Goal: Transaction & Acquisition: Book appointment/travel/reservation

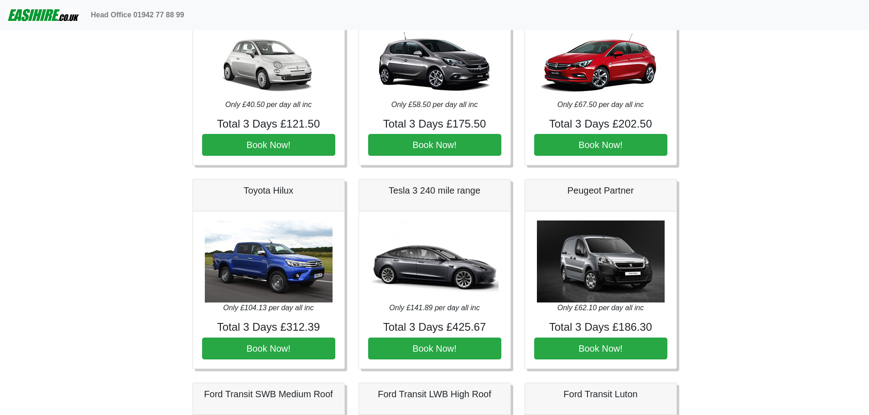
scroll to position [319, 0]
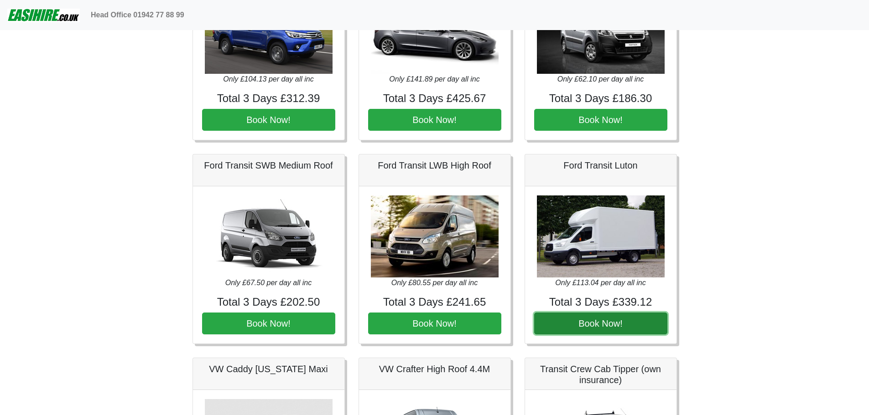
click at [585, 318] on button "Book Now!" at bounding box center [600, 324] width 133 height 22
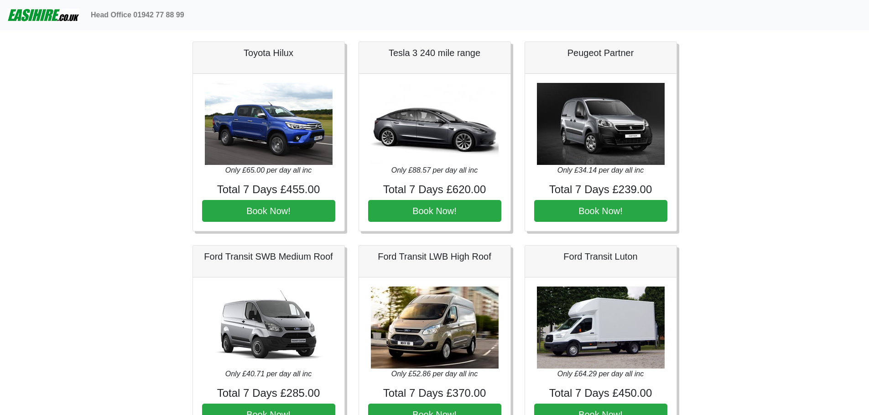
scroll to position [365, 0]
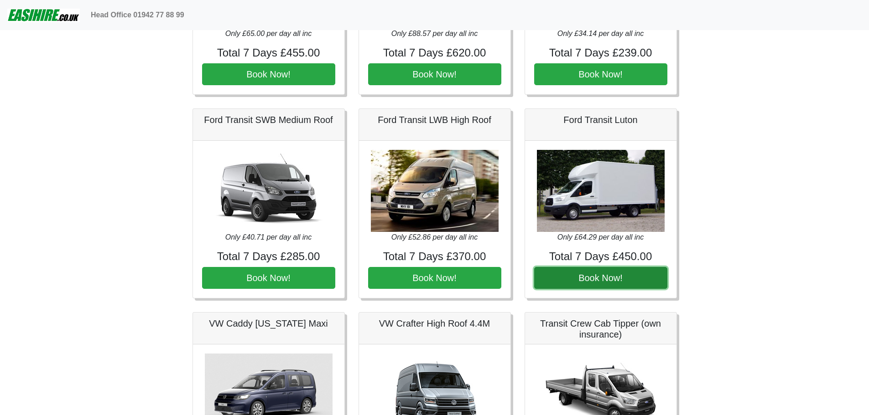
click at [593, 280] on button "Book Now!" at bounding box center [600, 278] width 133 height 22
